Goal: Understand process/instructions

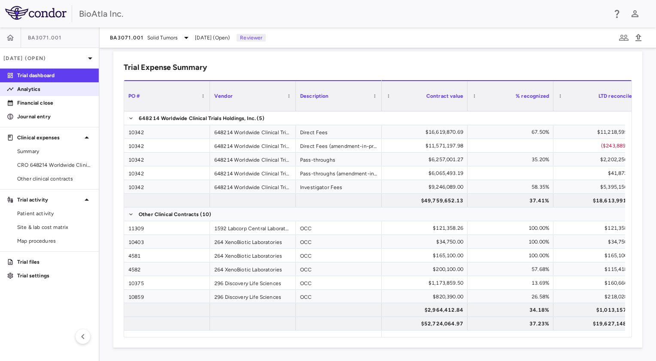
click at [22, 89] on p "Analytics" at bounding box center [54, 89] width 75 height 8
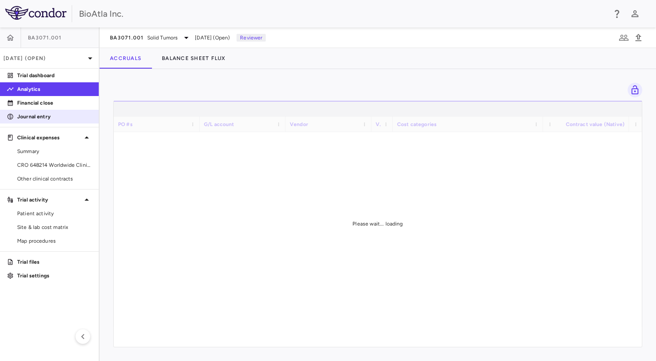
click at [29, 114] on div "Journal entry" at bounding box center [49, 117] width 99 height 14
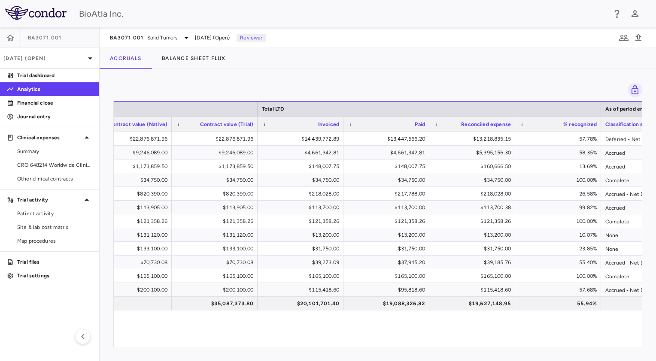
drag, startPoint x: 23, startPoint y: 102, endPoint x: 99, endPoint y: 31, distance: 103.2
click at [23, 102] on p "Financial close" at bounding box center [54, 103] width 75 height 8
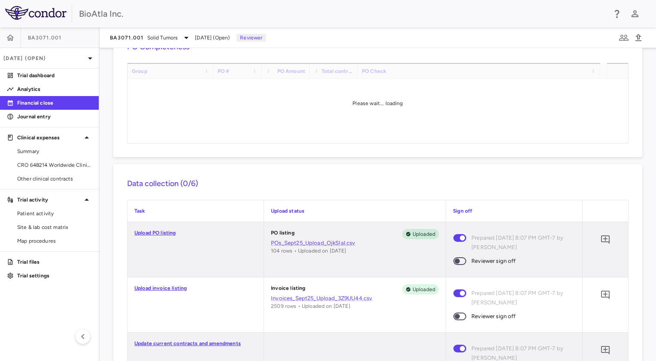
scroll to position [129, 0]
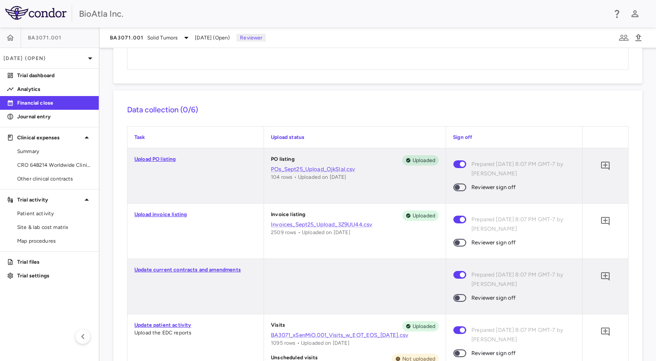
click at [460, 244] on span at bounding box center [459, 243] width 23 height 18
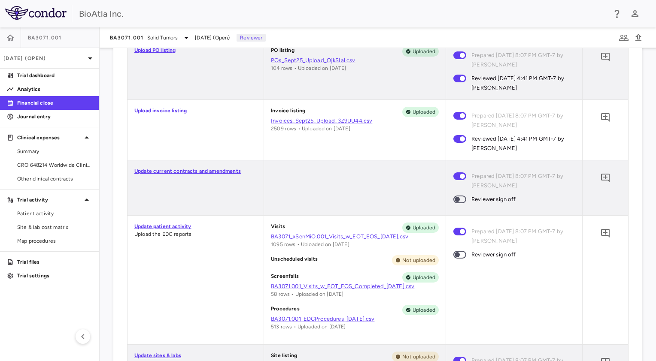
scroll to position [515, 0]
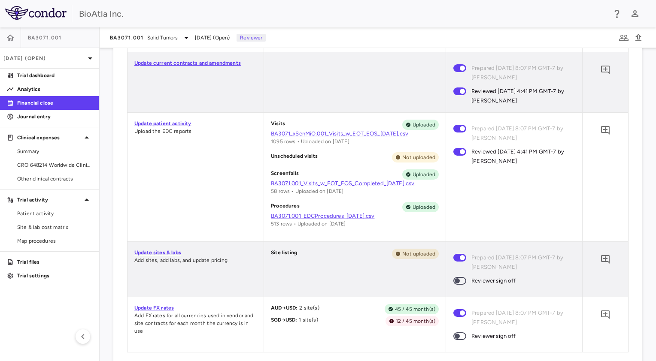
click at [456, 340] on span at bounding box center [459, 336] width 23 height 18
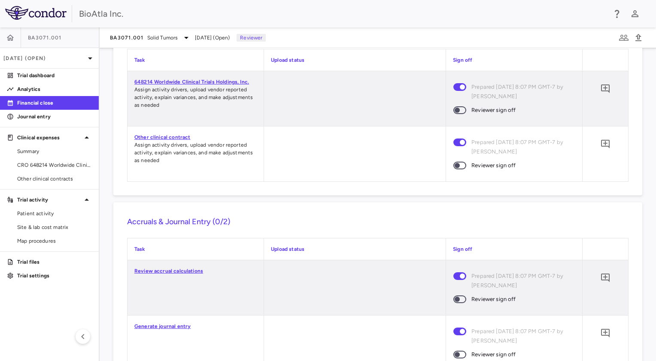
scroll to position [901, 0]
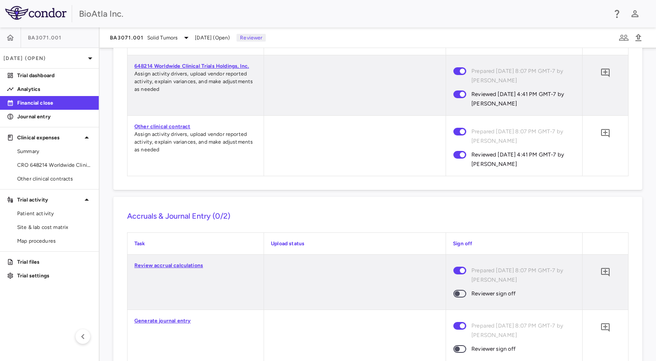
click at [453, 353] on span at bounding box center [459, 349] width 23 height 18
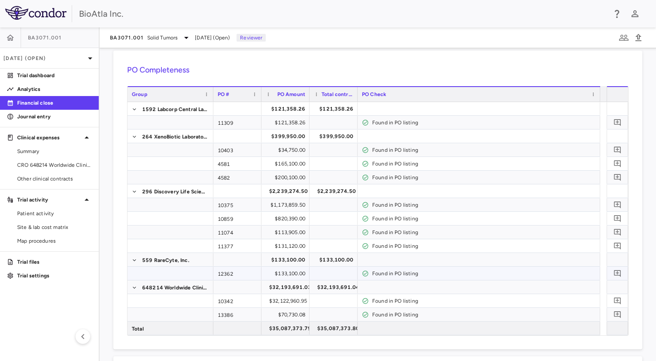
scroll to position [0, 0]
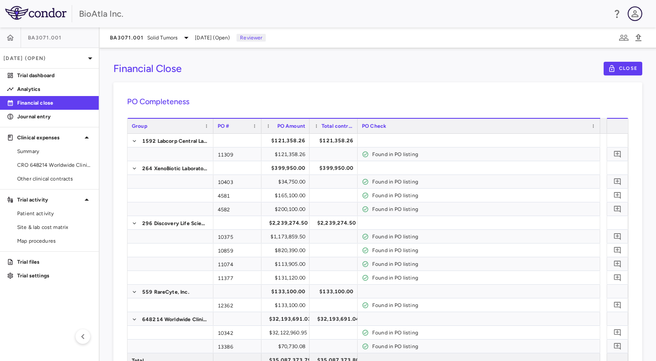
click at [637, 14] on icon "button" at bounding box center [634, 14] width 10 height 10
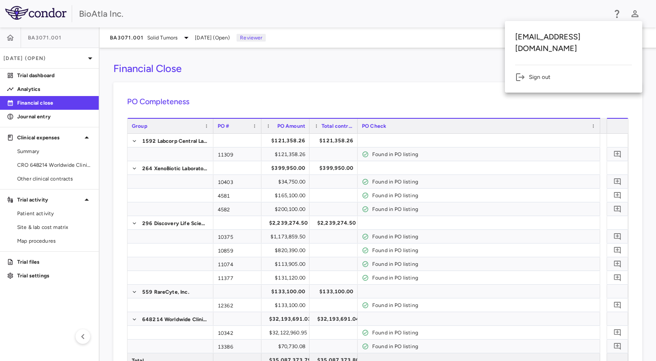
click at [550, 72] on li "Sign out" at bounding box center [573, 77] width 117 height 10
